Goal: Book appointment/travel/reservation

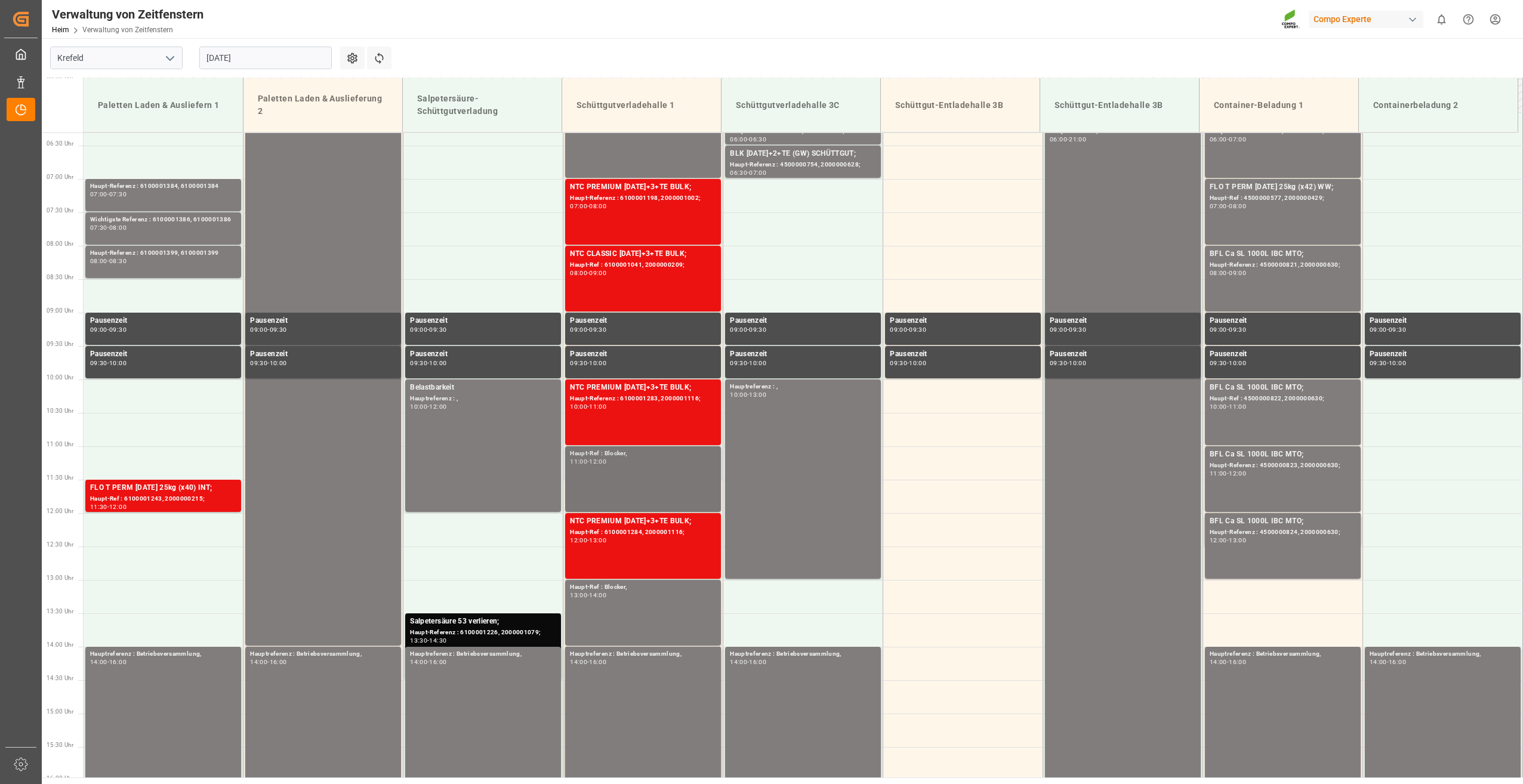
scroll to position [260, 0]
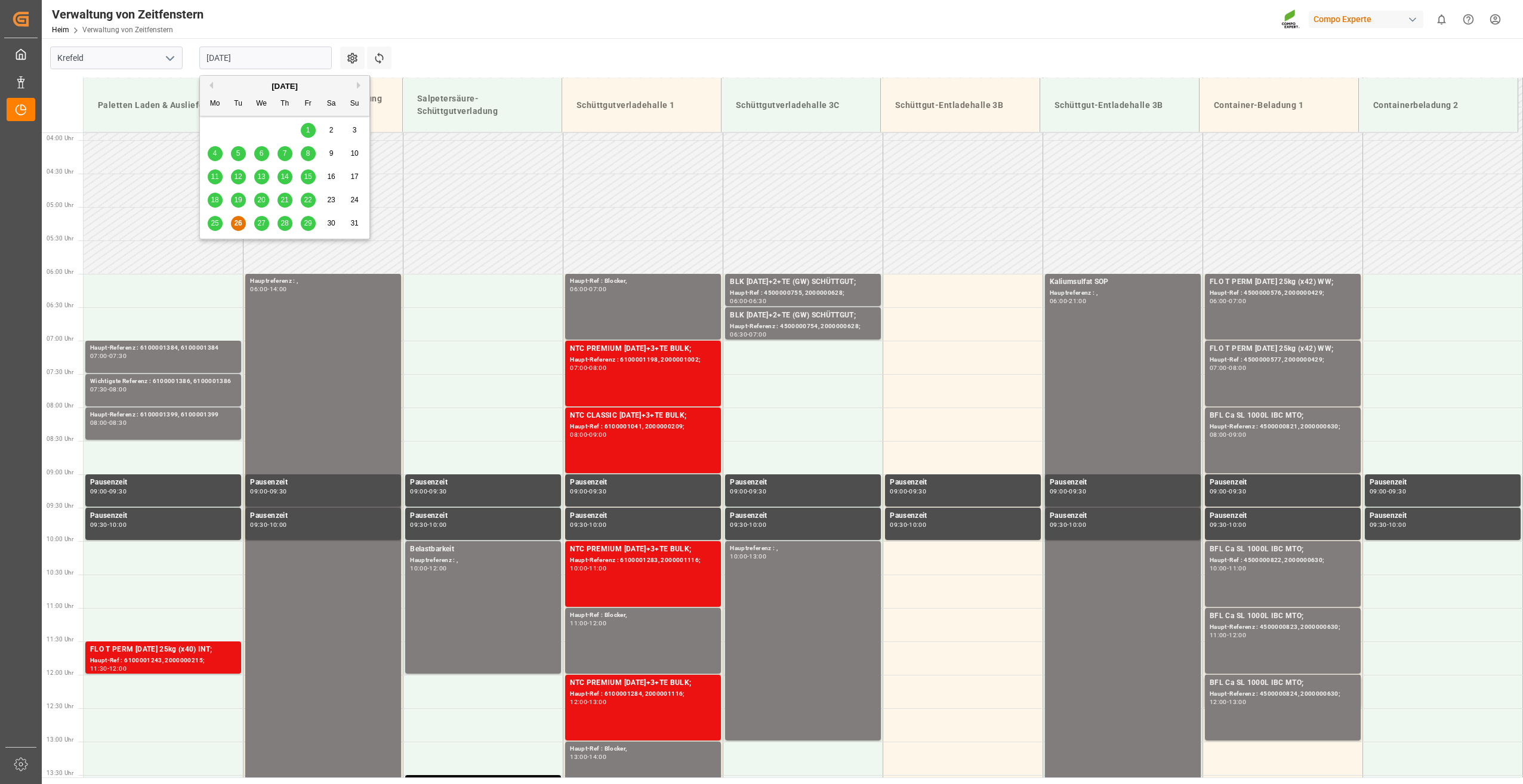
click at [280, 55] on input "[DATE]" at bounding box center [265, 58] width 133 height 23
click at [260, 223] on span "27" at bounding box center [261, 223] width 8 height 9
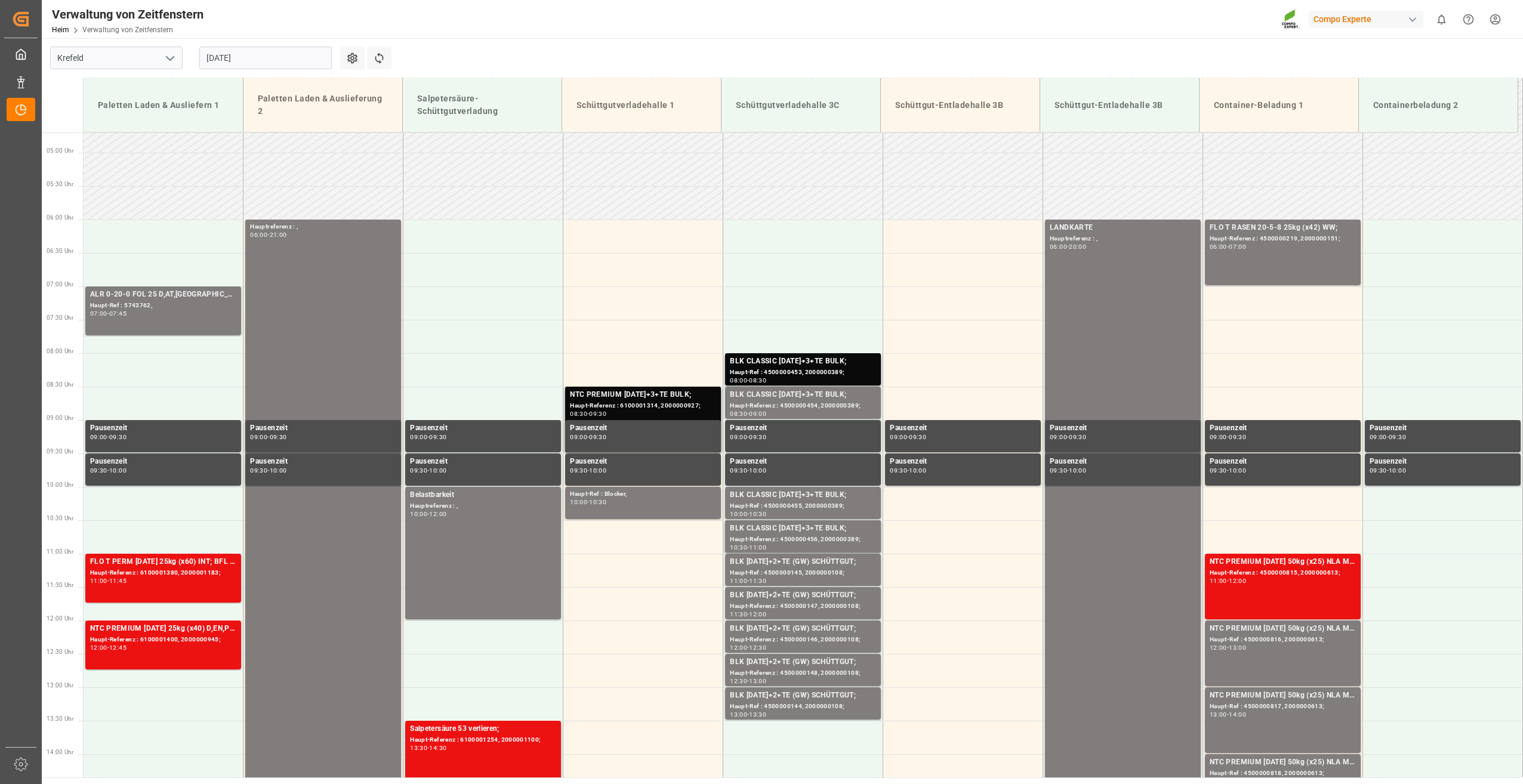
scroll to position [319, 0]
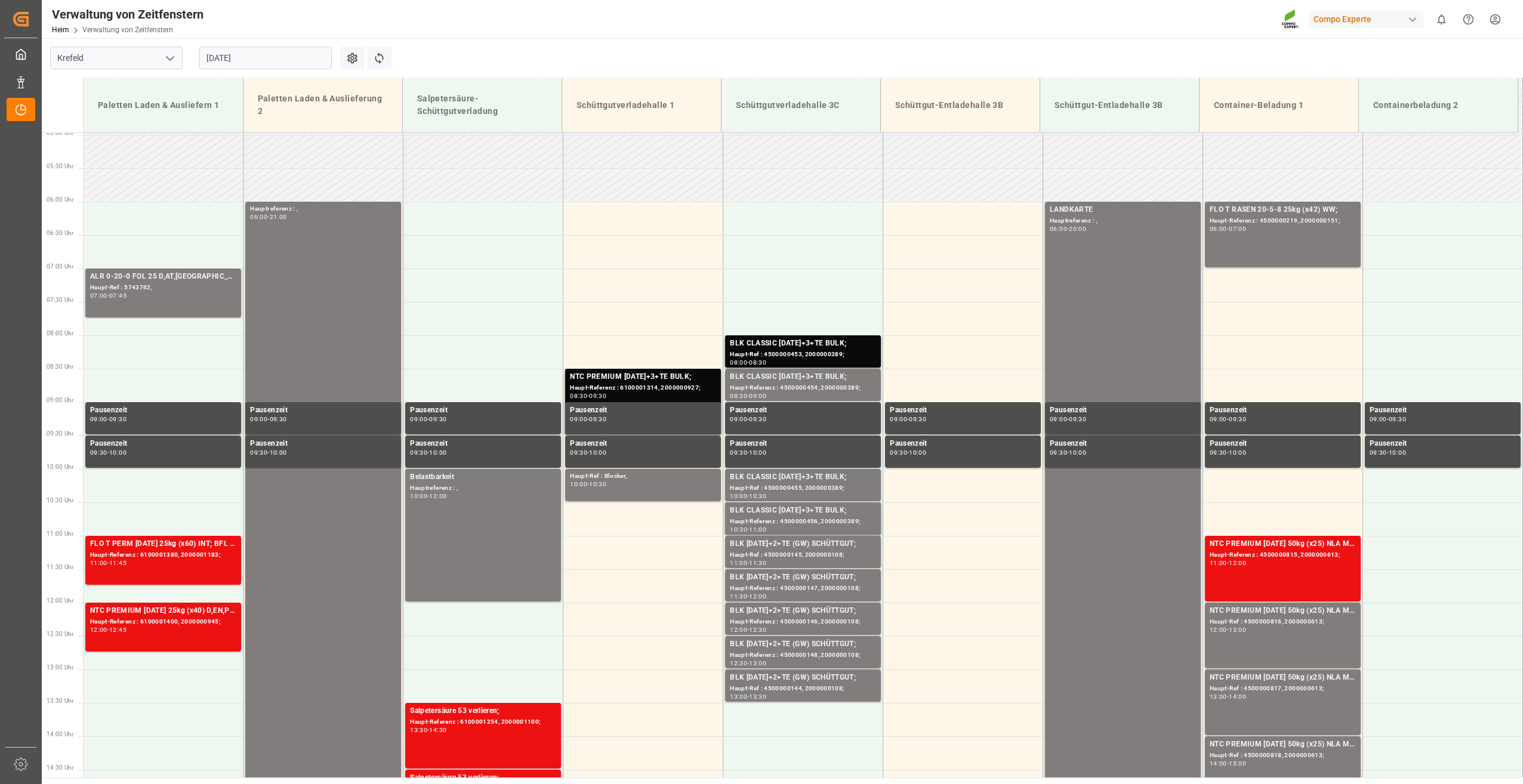
click at [261, 54] on input "[DATE]" at bounding box center [265, 58] width 133 height 23
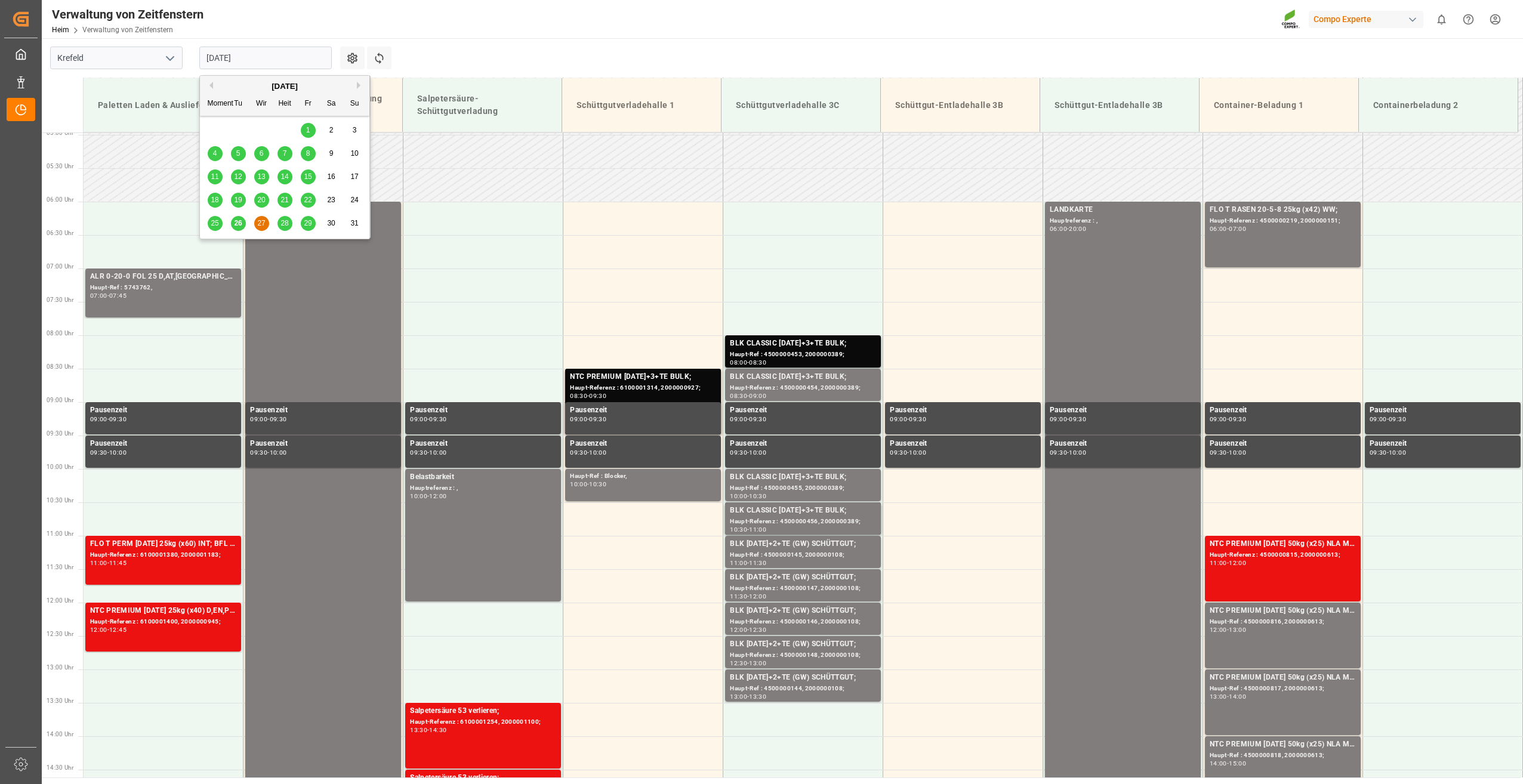
click at [284, 226] on span "28" at bounding box center [284, 223] width 8 height 9
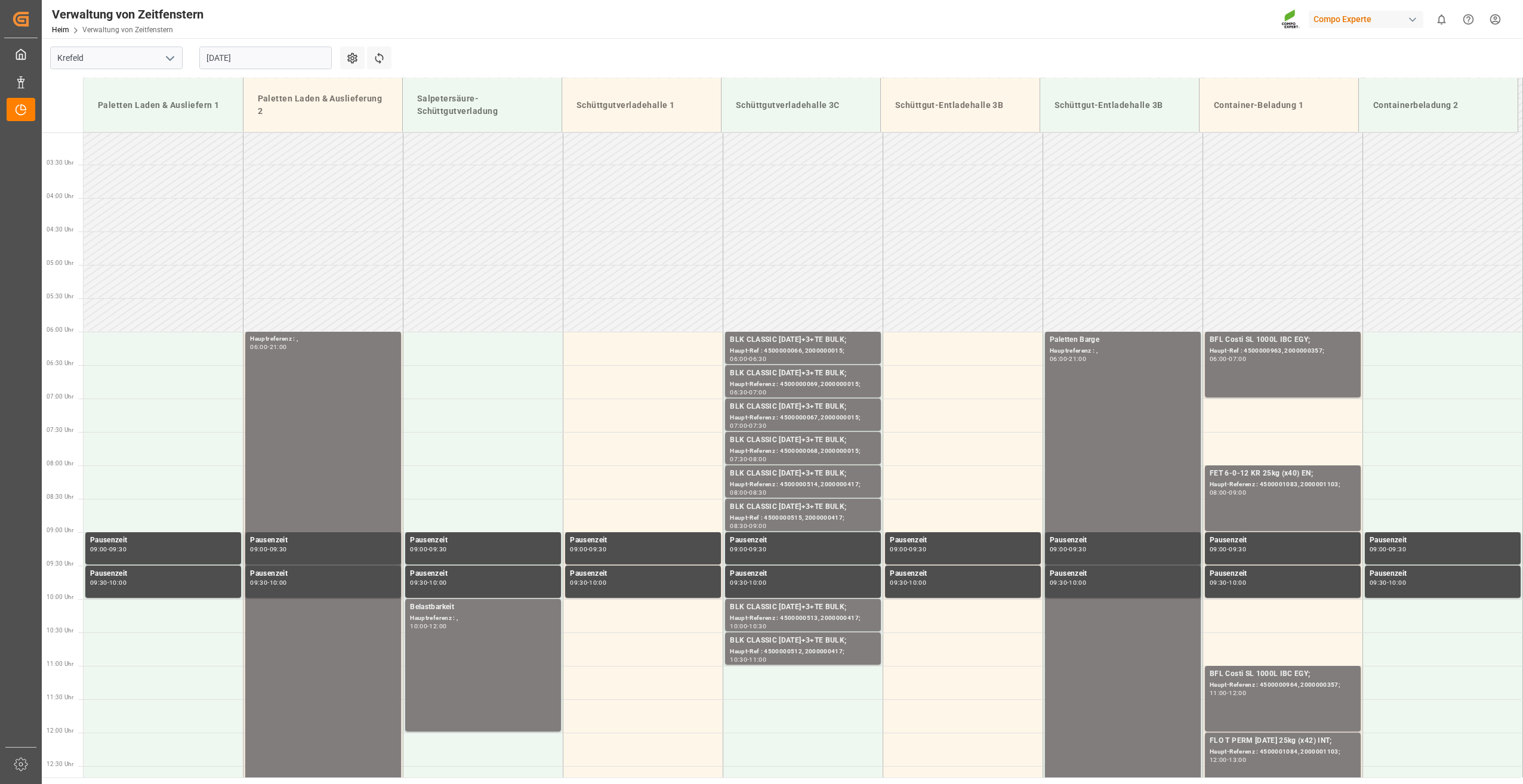
scroll to position [260, 0]
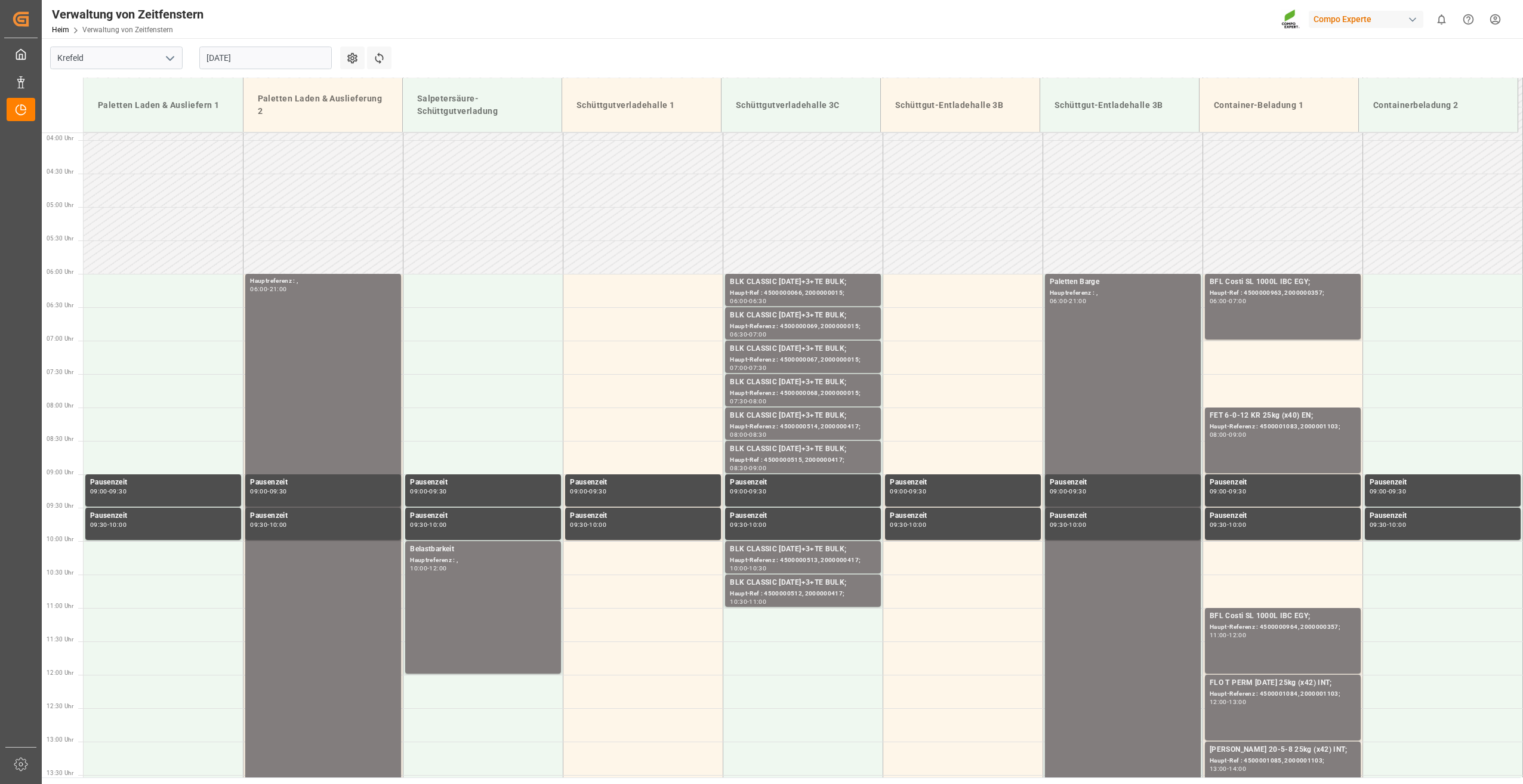
click at [289, 59] on input "[DATE]" at bounding box center [265, 58] width 133 height 23
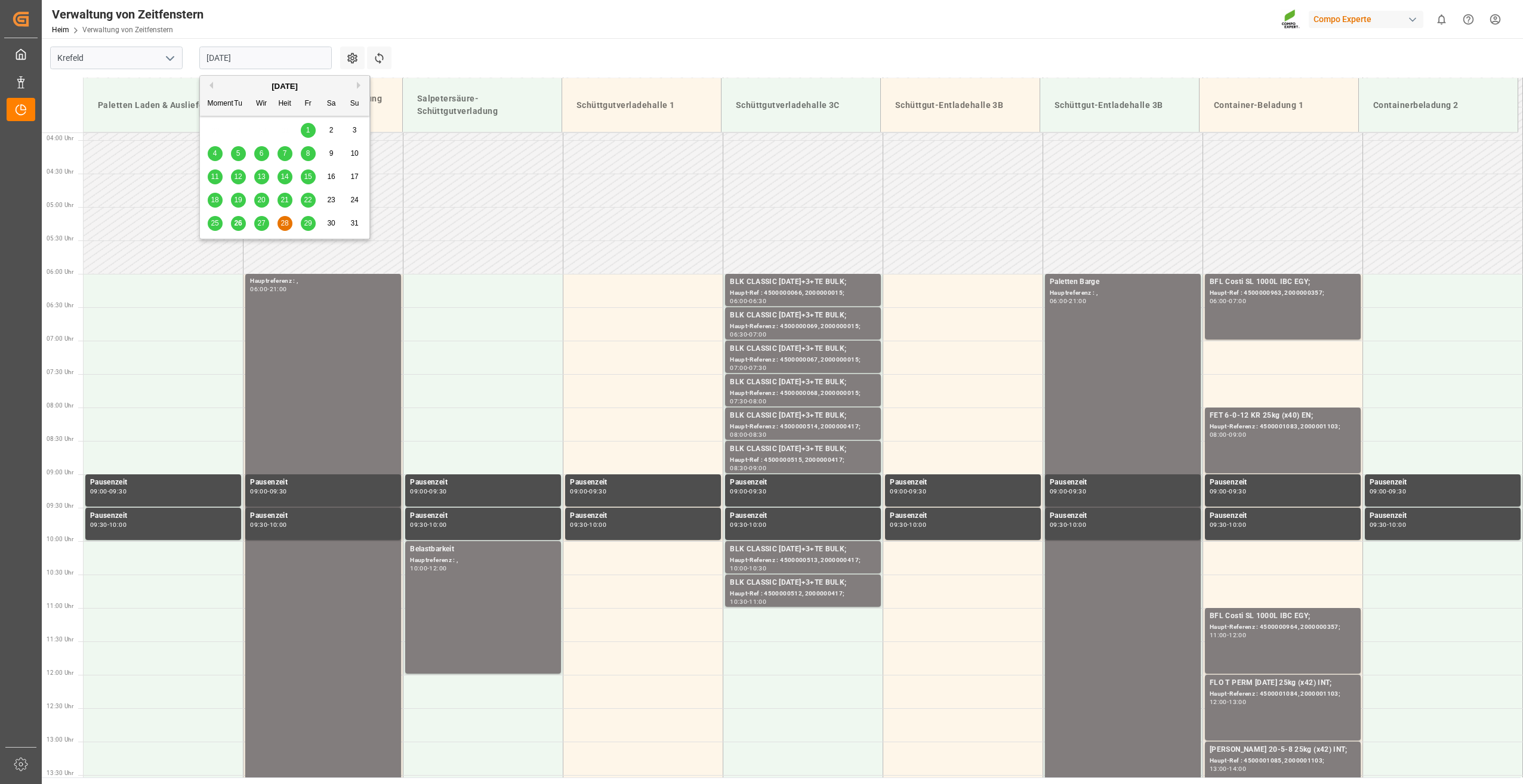
click at [310, 222] on span "29" at bounding box center [308, 223] width 8 height 9
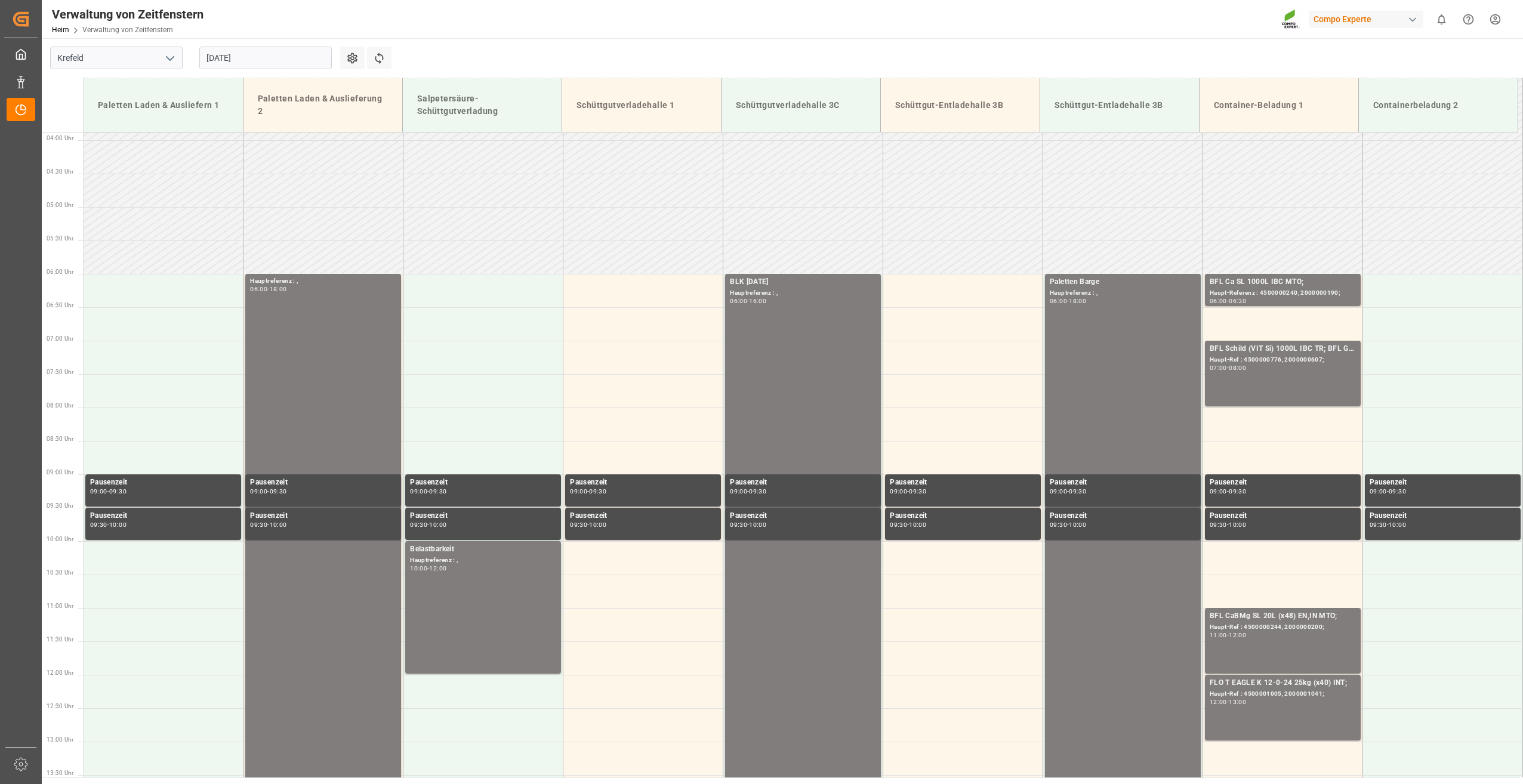
click at [270, 62] on input "[DATE]" at bounding box center [265, 58] width 133 height 23
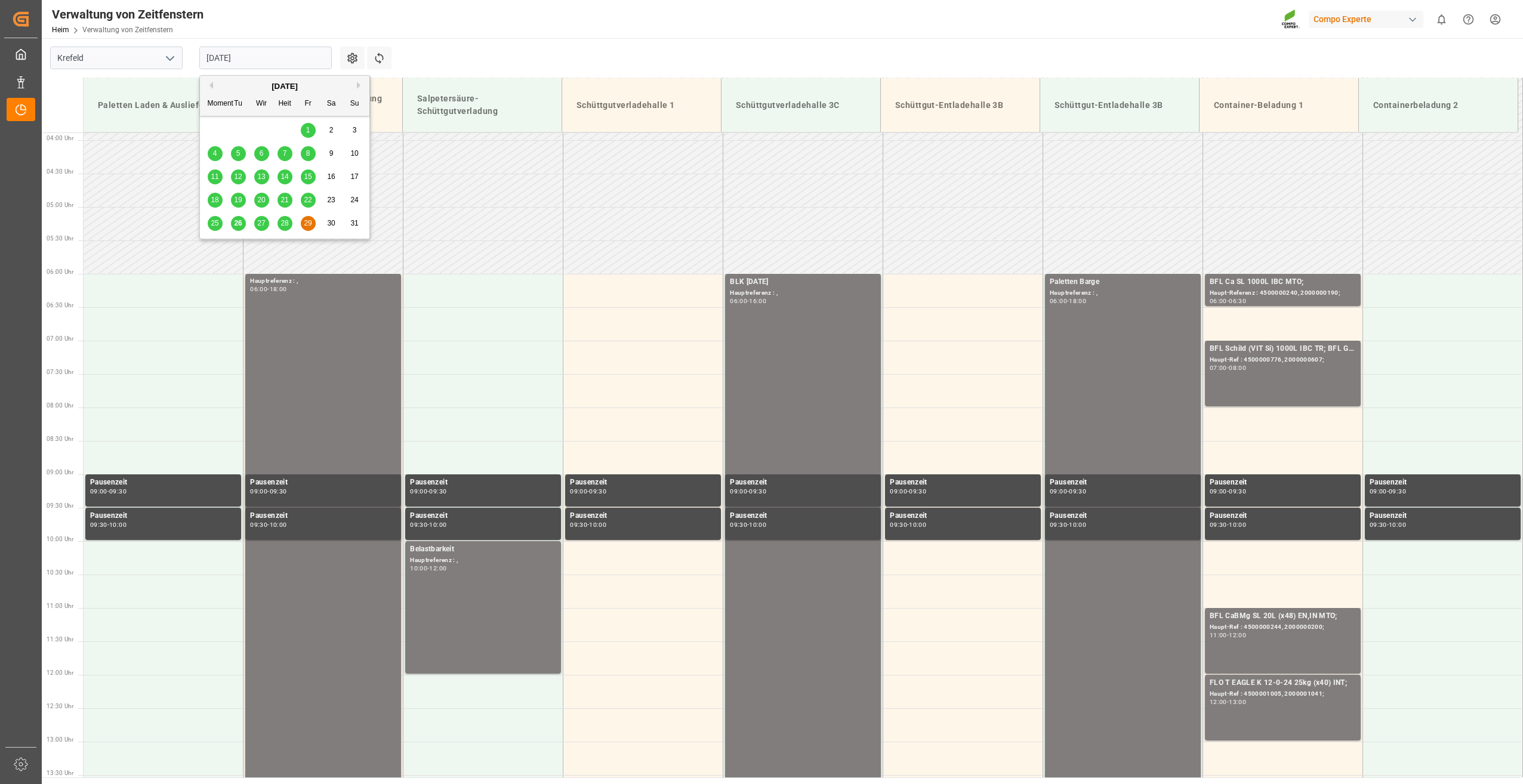
click at [240, 224] on span "26" at bounding box center [238, 223] width 8 height 9
